Goal: Task Accomplishment & Management: Manage account settings

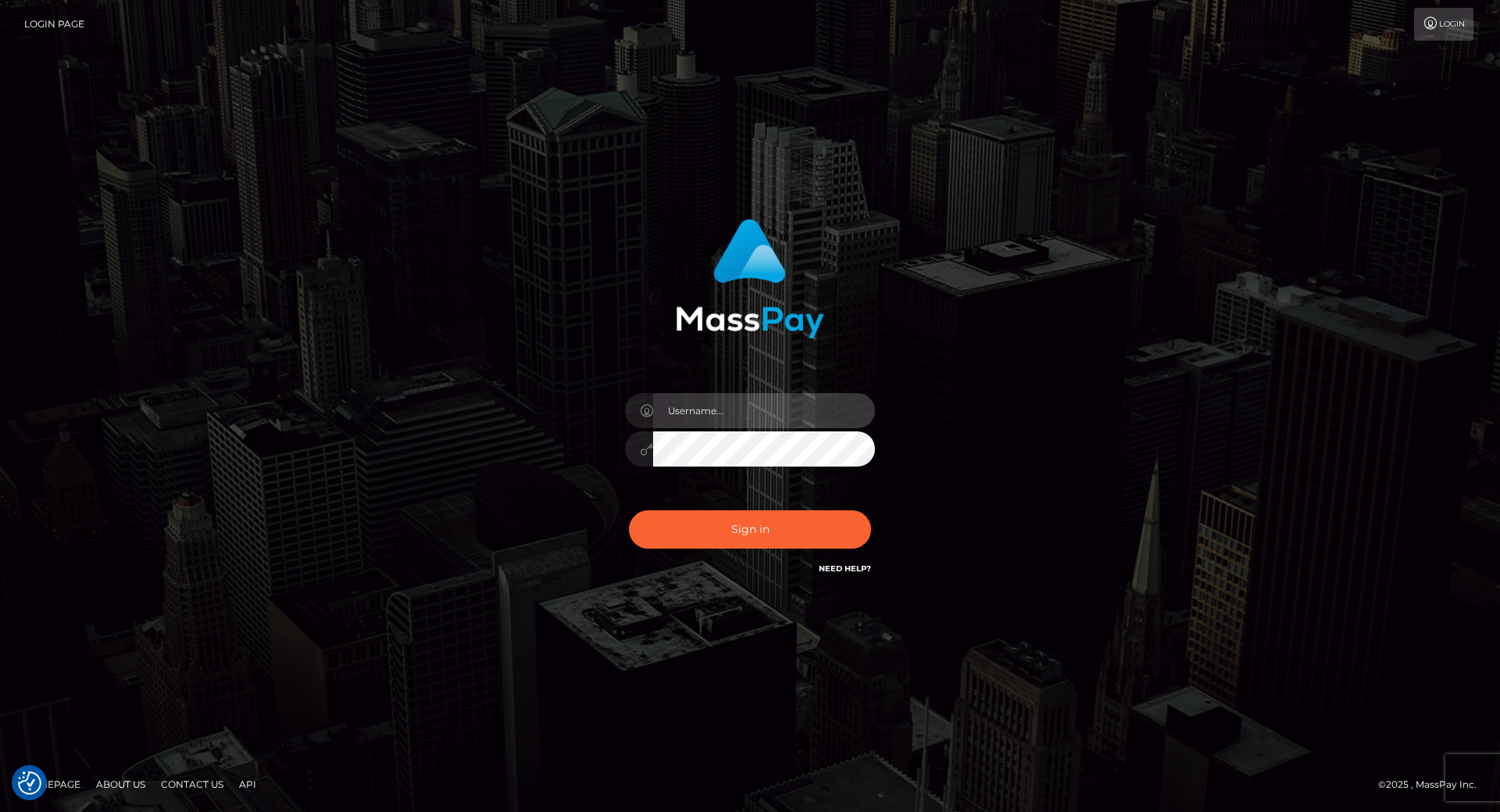
click at [706, 406] on input "text" at bounding box center [764, 410] width 222 height 35
type input "leslie.throne"
click at [729, 485] on div at bounding box center [750, 441] width 274 height 119
click at [688, 420] on input "text" at bounding box center [764, 410] width 222 height 35
type input "leslie.throne"
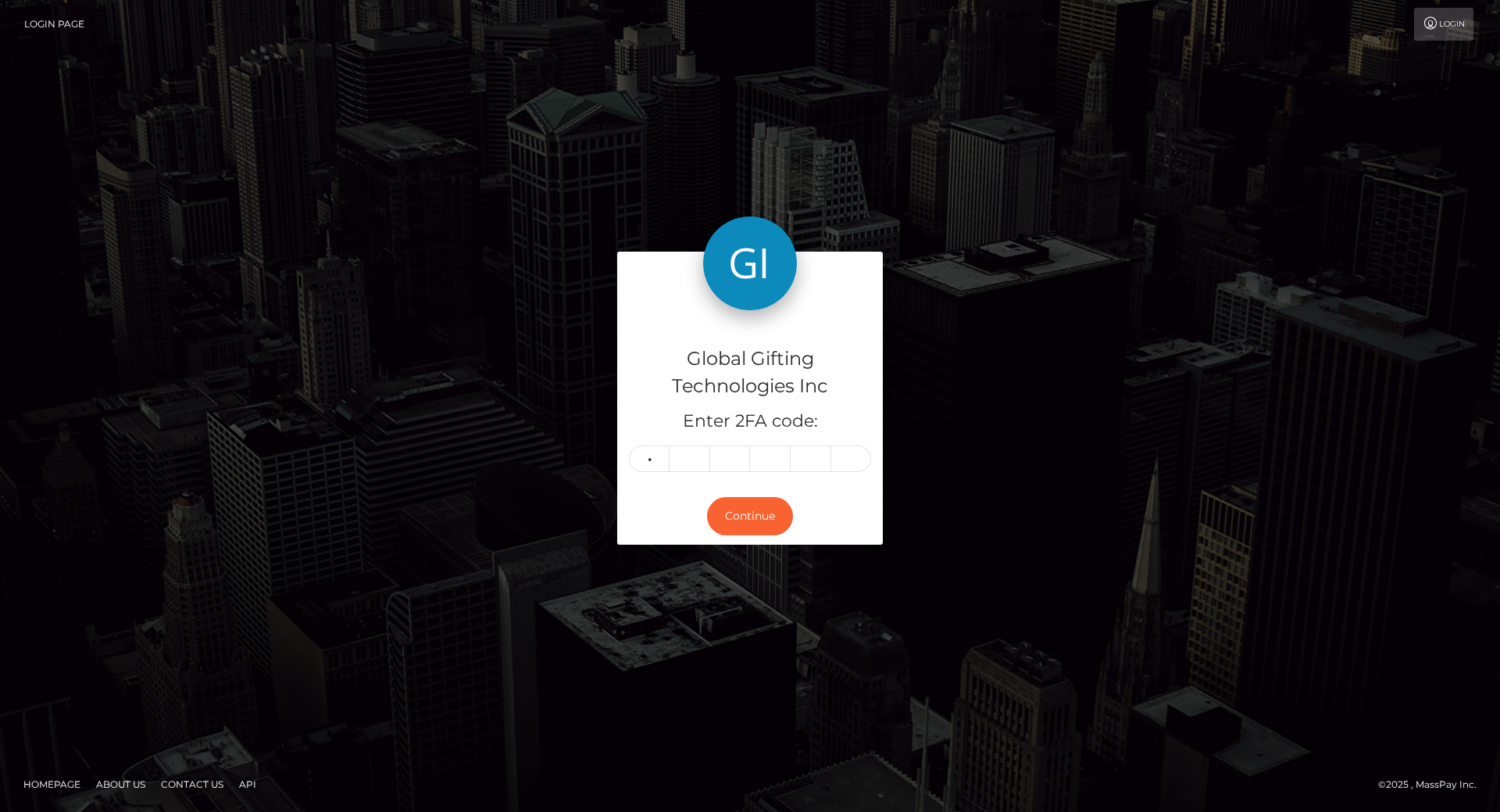
type input "1"
type input "2"
type input "5"
type input "1"
type input "4"
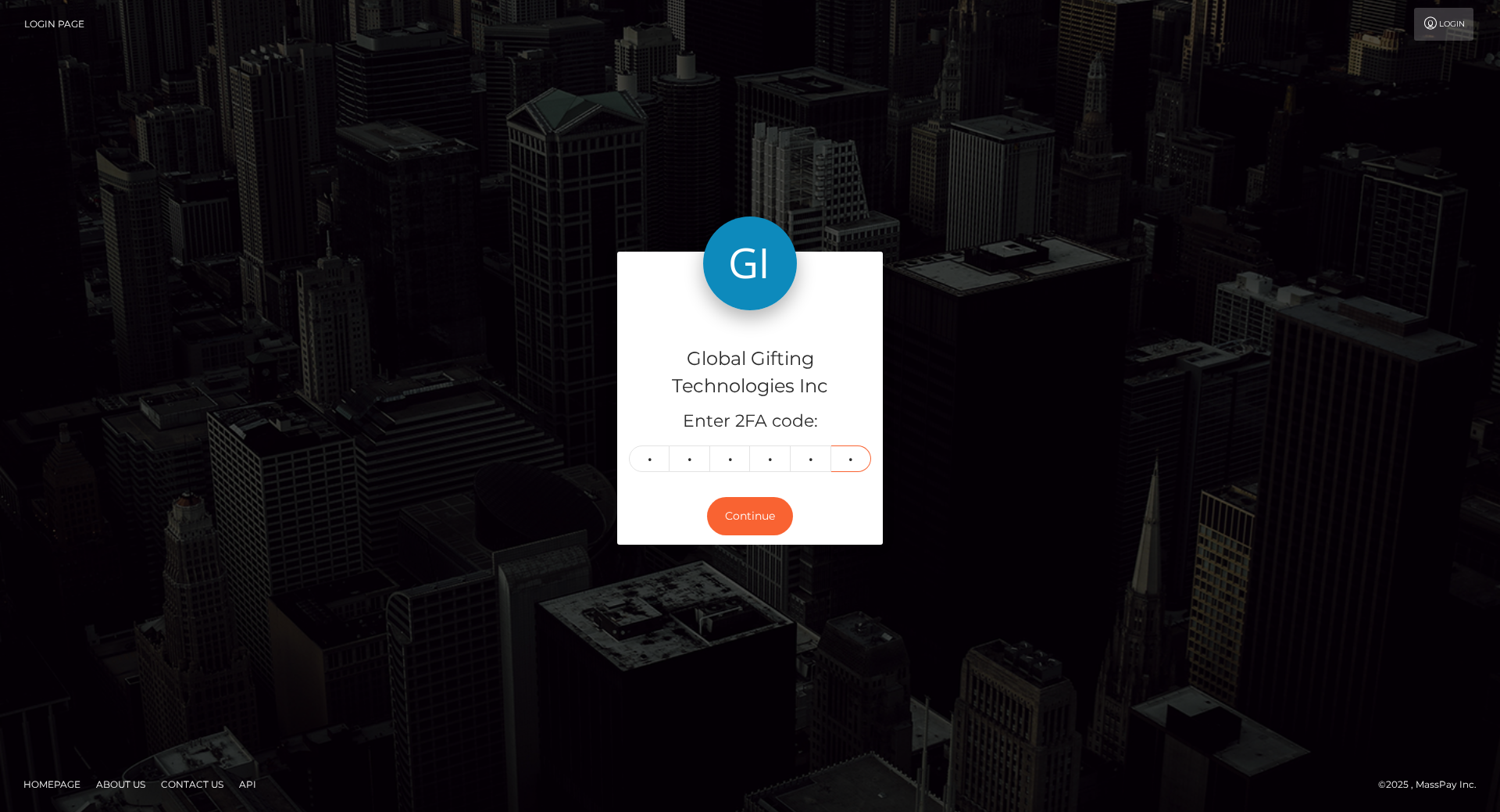
type input "5"
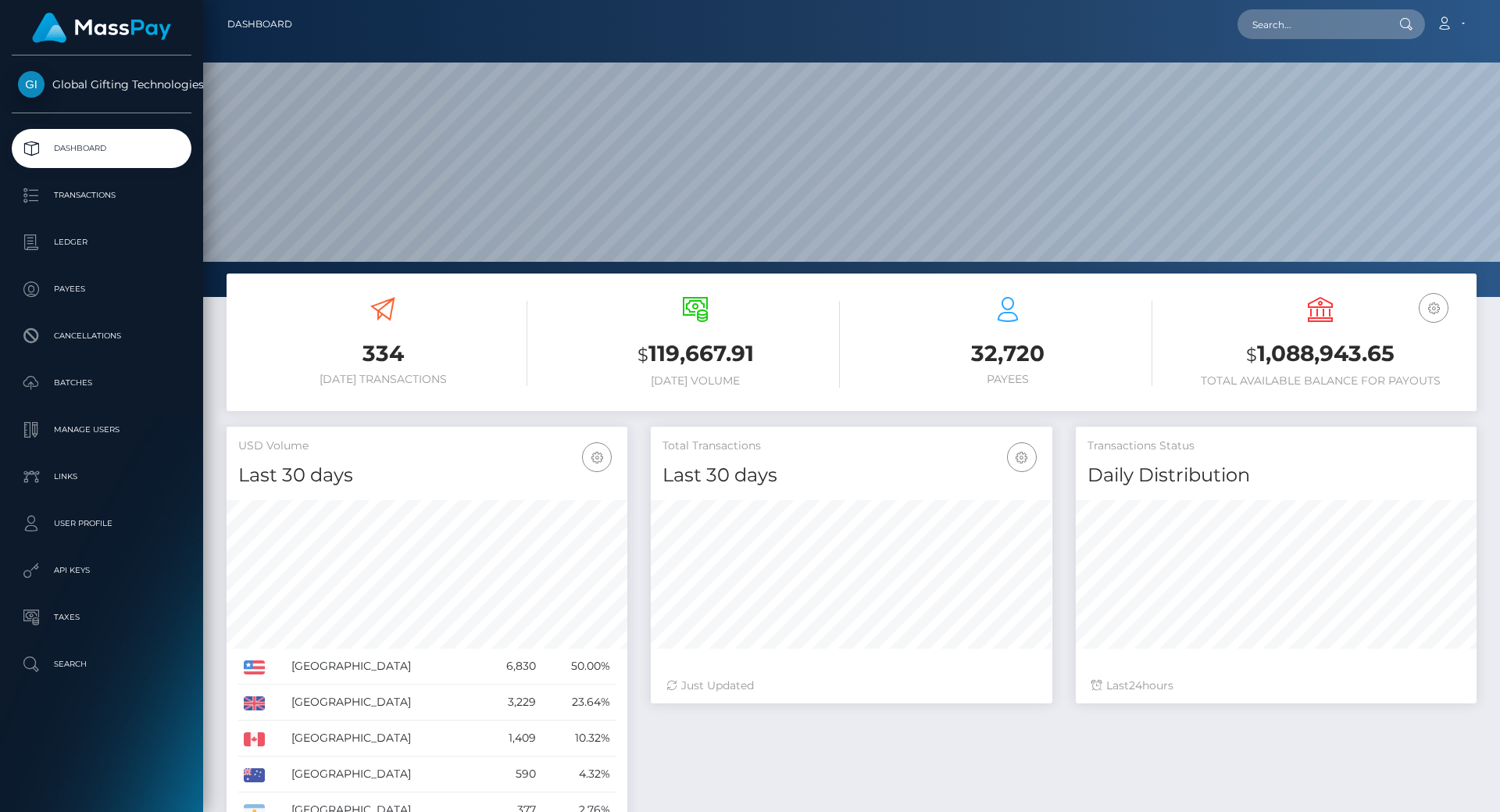
scroll to position [277, 402]
click at [1325, 340] on h3 "$ 1,088,943.65" at bounding box center [1321, 354] width 289 height 32
copy h3 "1,088,943.65"
